Goal: Task Accomplishment & Management: Use online tool/utility

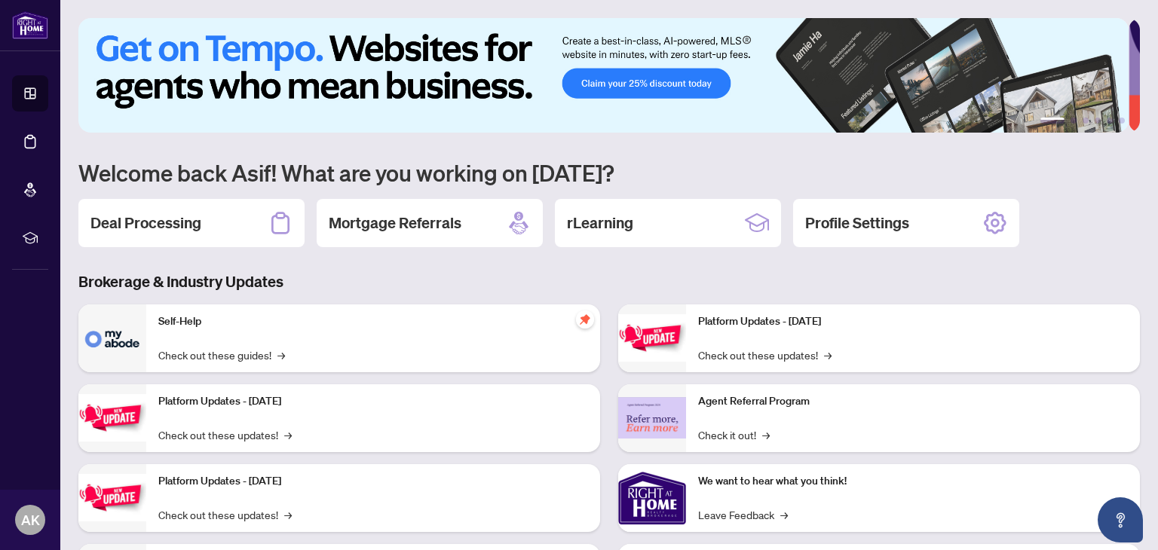
click at [732, 266] on div "1 2 3 4 5 6 Welcome back Asif! What are you working on [DATE]? Deal Processing …" at bounding box center [608, 326] width 1061 height 617
click at [208, 215] on div "Deal Processing" at bounding box center [191, 223] width 226 height 48
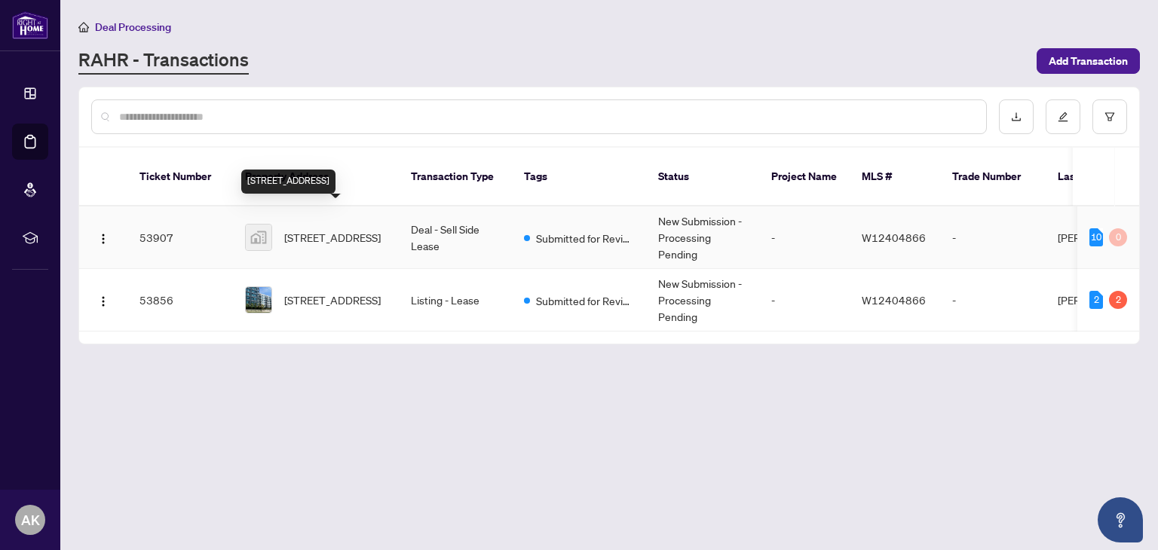
click at [323, 229] on span "[STREET_ADDRESS]" at bounding box center [332, 237] width 96 height 17
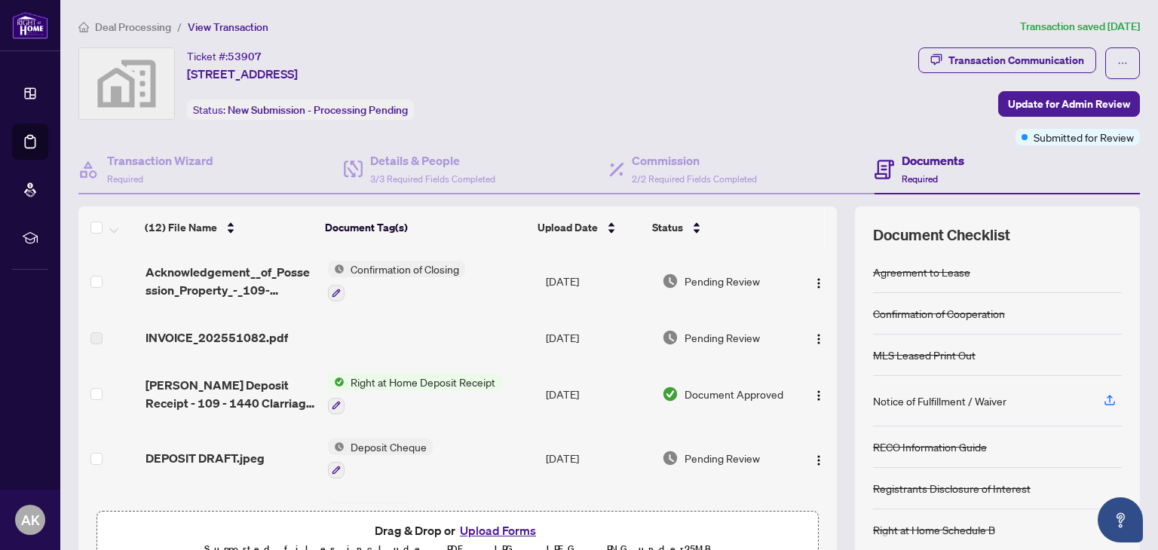
click at [1018, 65] on div "Transaction Communication" at bounding box center [1016, 60] width 136 height 24
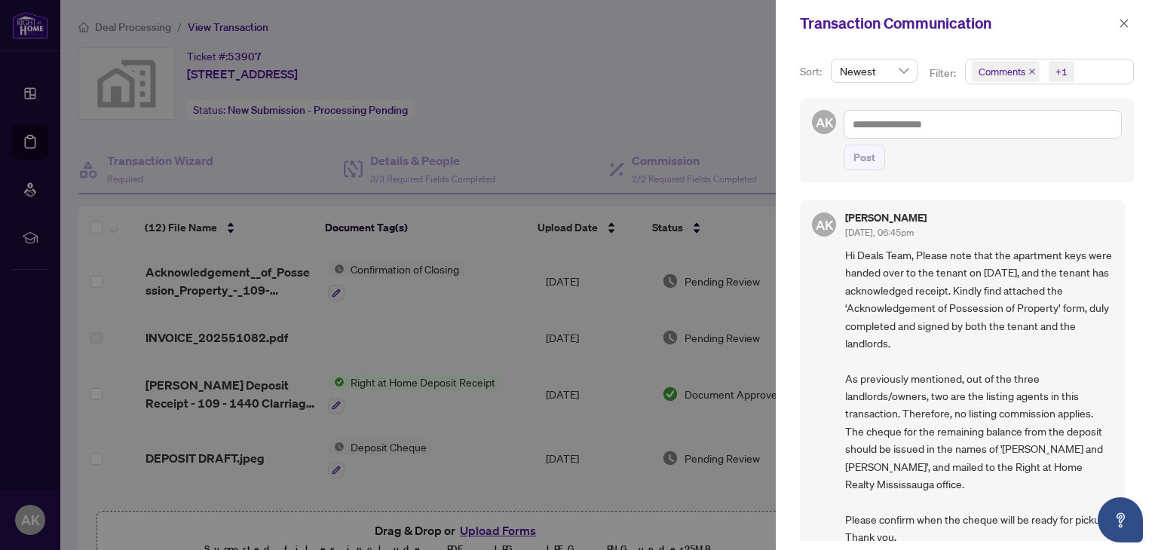
drag, startPoint x: 1129, startPoint y: 271, endPoint x: 1131, endPoint y: 315, distance: 43.8
drag, startPoint x: 1131, startPoint y: 315, endPoint x: 1128, endPoint y: 344, distance: 29.6
drag, startPoint x: 1128, startPoint y: 344, endPoint x: 1123, endPoint y: 468, distance: 123.7
click at [1123, 468] on div "AK [PERSON_NAME] [DATE], 06:45pm Hi Deals Team, Please note that the apartment …" at bounding box center [967, 366] width 334 height 350
click at [1126, 23] on icon "close" at bounding box center [1124, 23] width 11 height 11
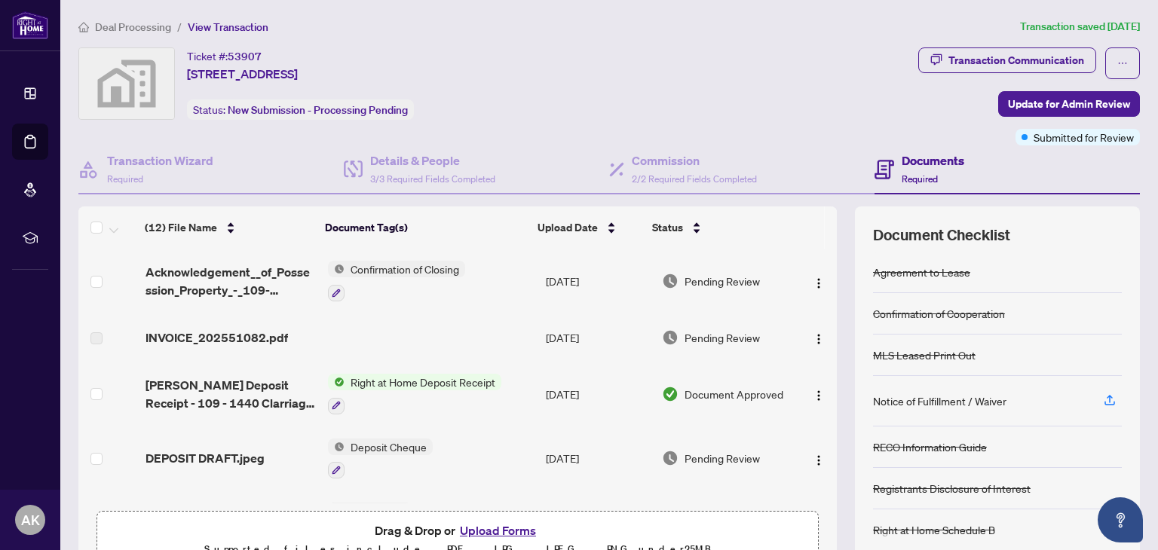
drag, startPoint x: 1148, startPoint y: 163, endPoint x: 1143, endPoint y: 142, distance: 20.8
click at [1143, 142] on main "Deal Processing / View Transaction Transaction saved [DATE] Ticket #: 53907 [ST…" at bounding box center [608, 275] width 1097 height 550
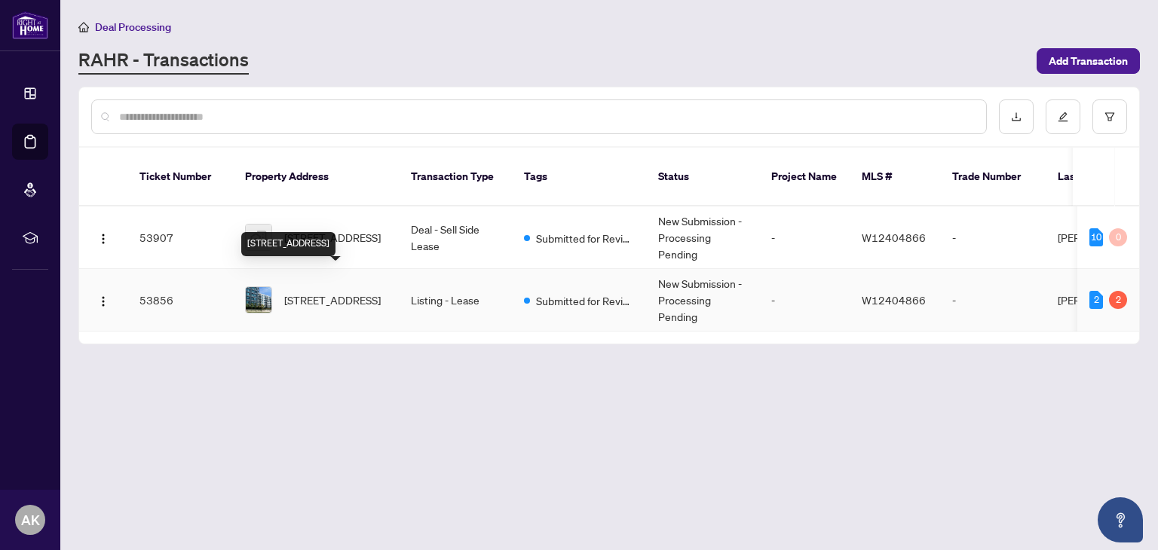
click at [350, 292] on span "[STREET_ADDRESS]" at bounding box center [332, 300] width 96 height 17
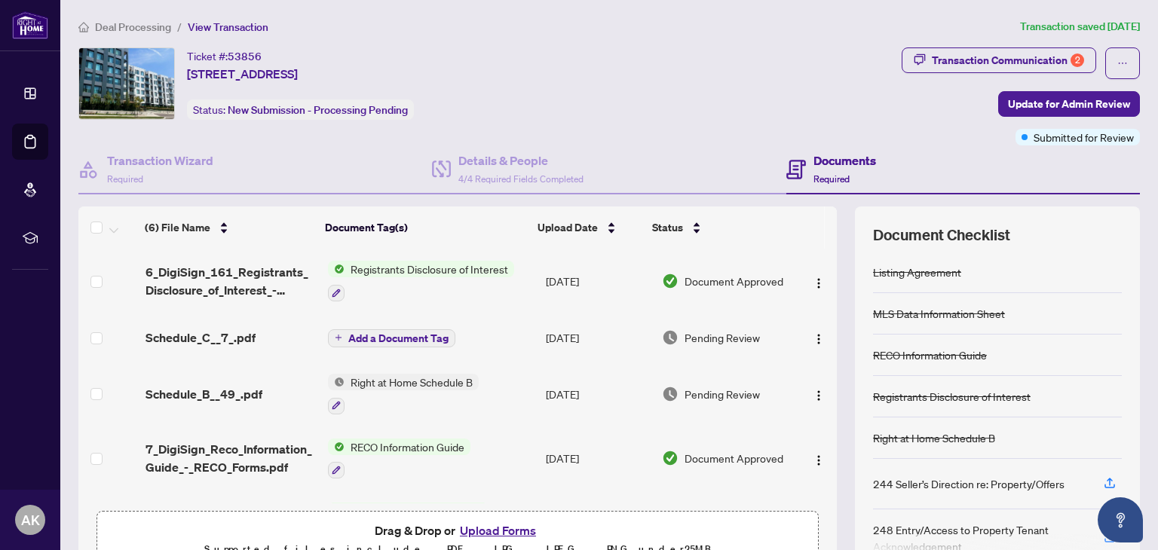
click at [826, 228] on div "(6) File Name Document Tag(s) Upload Date Status (6) File Name Document Tag(s) …" at bounding box center [608, 391] width 1061 height 369
click at [825, 221] on th at bounding box center [831, 228] width 12 height 42
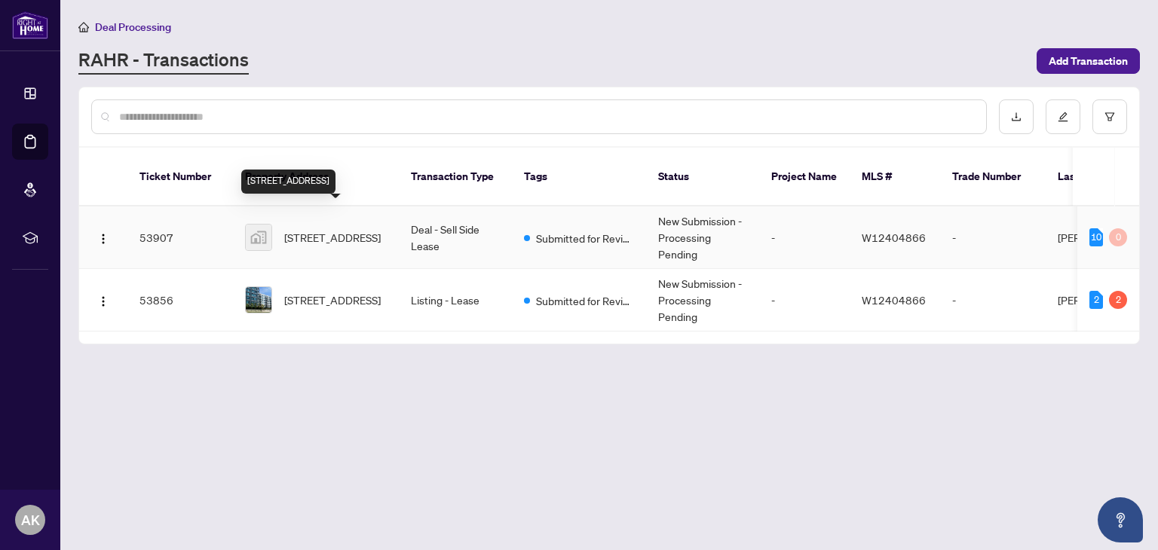
click at [320, 229] on span "[STREET_ADDRESS]" at bounding box center [332, 237] width 96 height 17
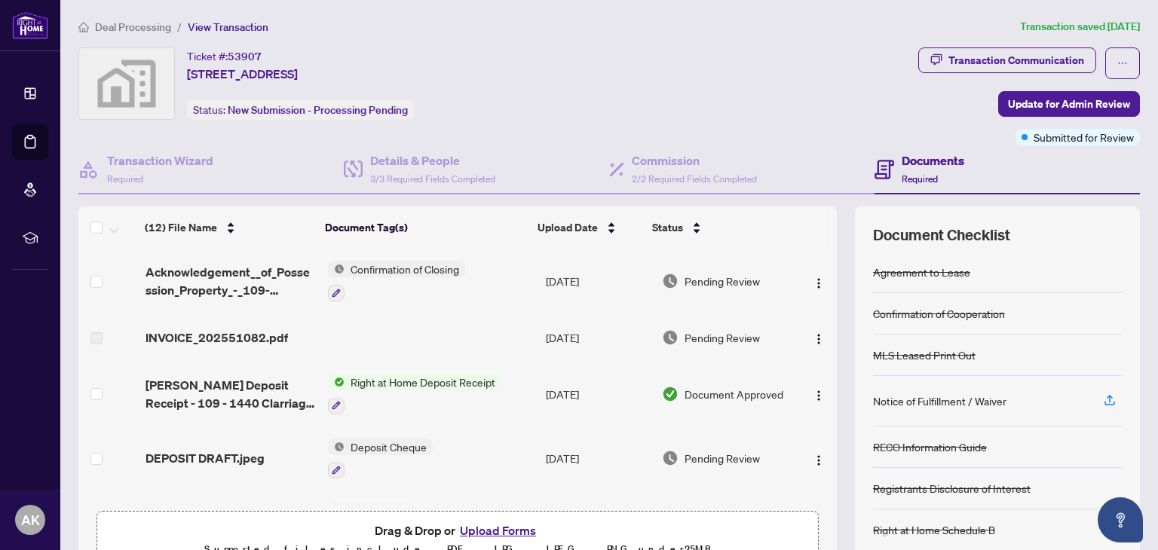
drag, startPoint x: 825, startPoint y: 289, endPoint x: 826, endPoint y: 331, distance: 42.2
click at [826, 331] on div "(12) File Name Document Tag(s) Upload Date Status (12) File Name Document Tag(s…" at bounding box center [608, 391] width 1061 height 369
